Goal: Find specific page/section: Find specific page/section

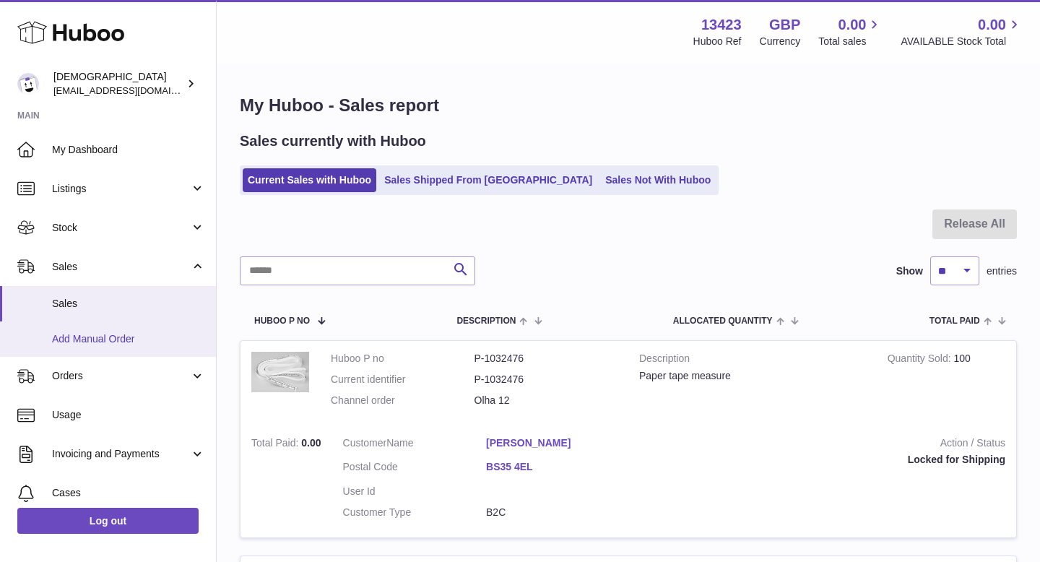
click at [120, 343] on span "Add Manual Order" at bounding box center [128, 339] width 153 height 14
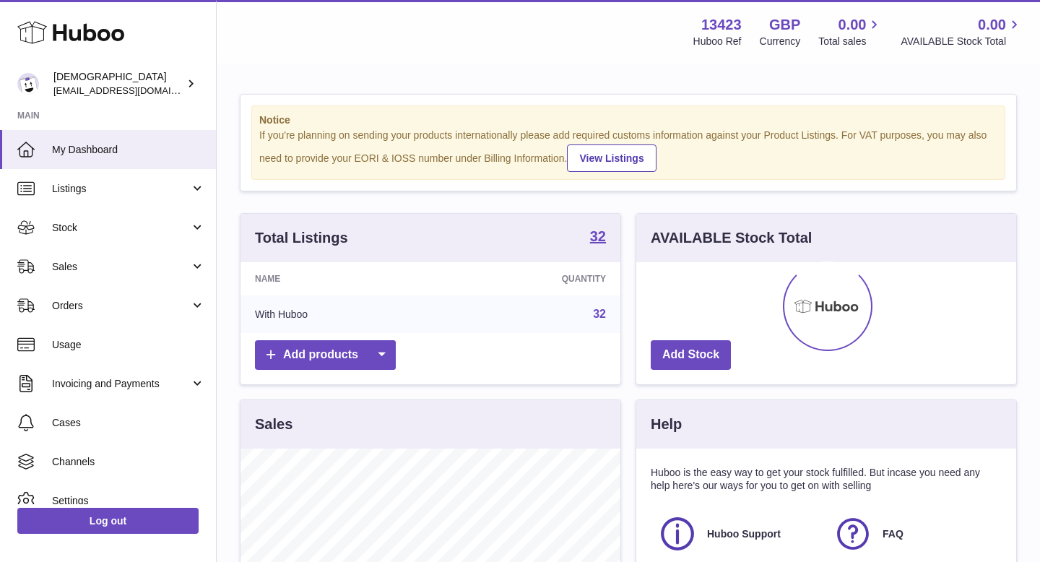
scroll to position [225, 380]
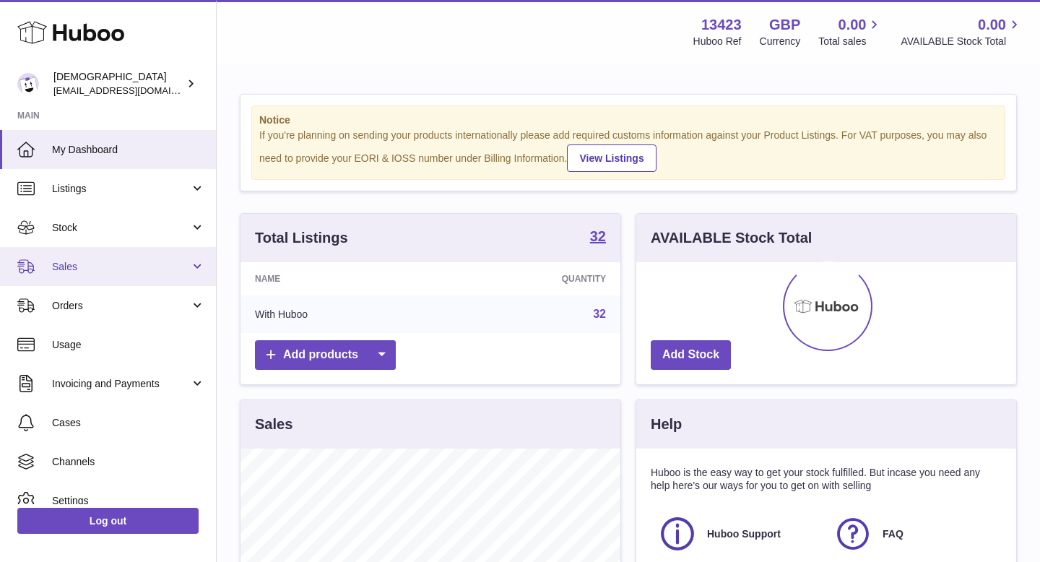
click at [110, 270] on span "Sales" at bounding box center [121, 267] width 138 height 14
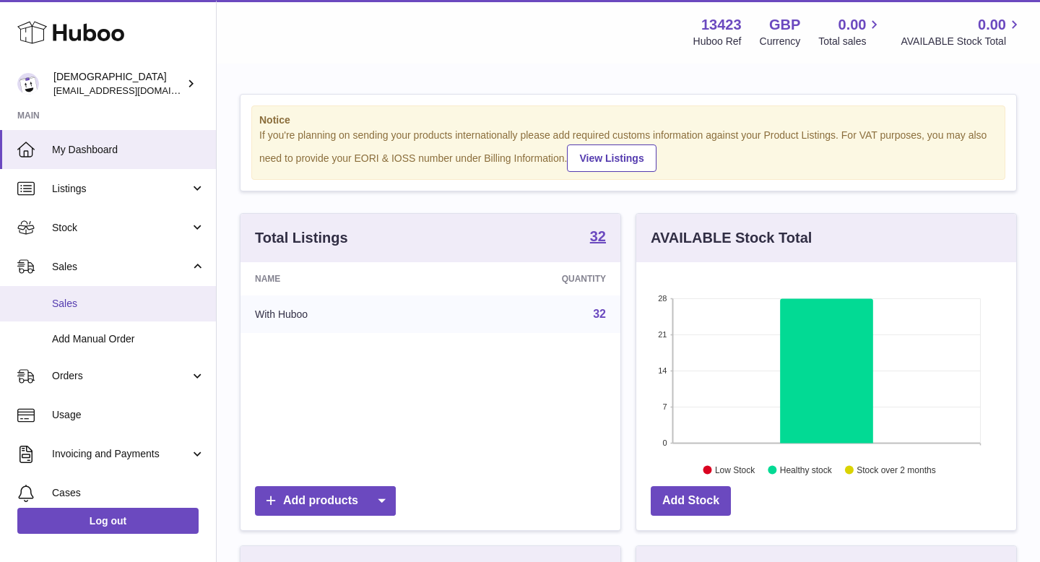
click at [112, 300] on span "Sales" at bounding box center [128, 304] width 153 height 14
